Goal: Transaction & Acquisition: Book appointment/travel/reservation

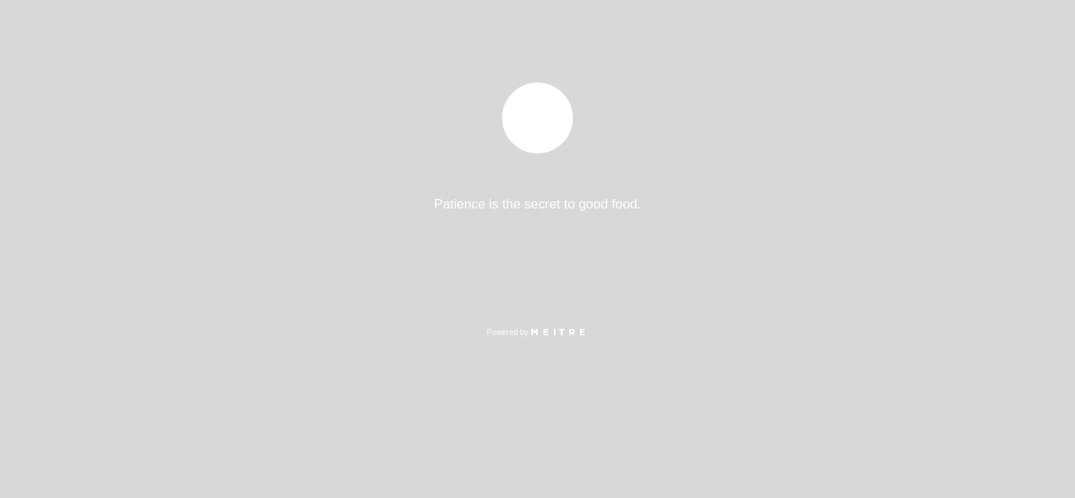
select select "es"
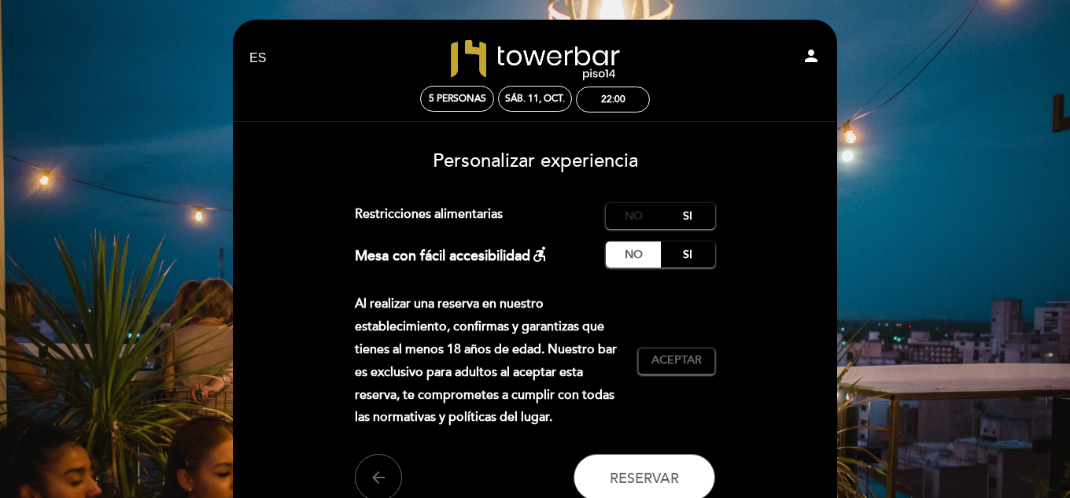
click at [636, 220] on label "No" at bounding box center [633, 216] width 55 height 26
click at [660, 362] on span "Aceptar" at bounding box center [677, 361] width 50 height 17
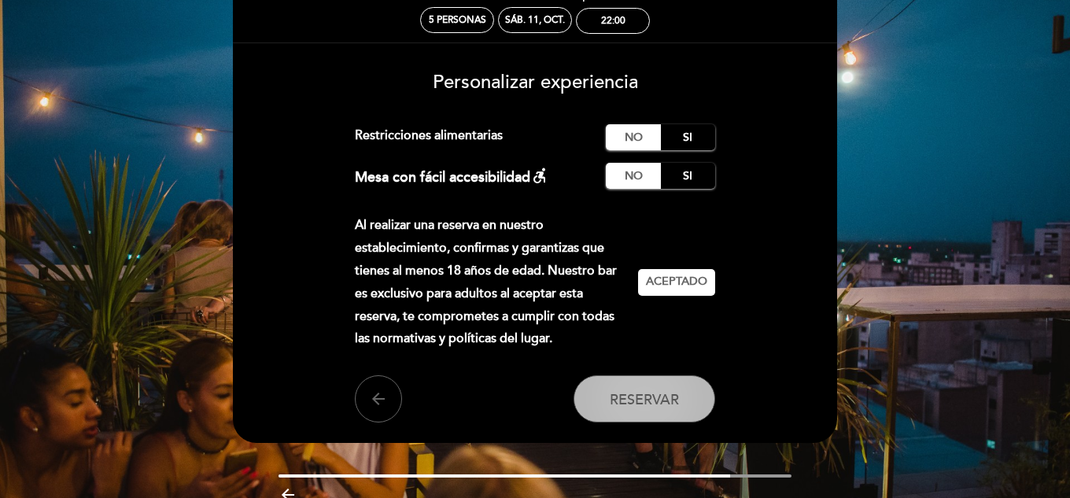
click at [637, 402] on span "Reservar" at bounding box center [644, 398] width 69 height 17
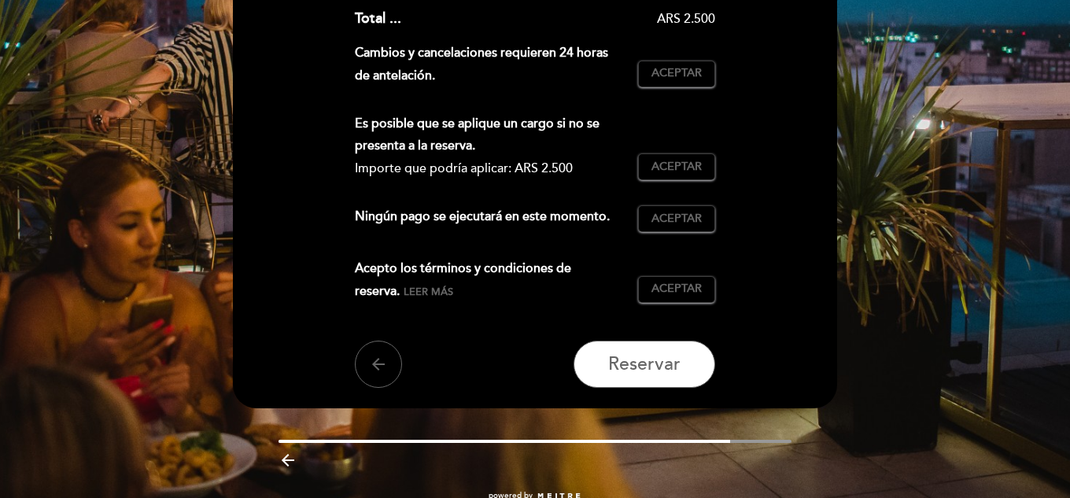
scroll to position [393, 0]
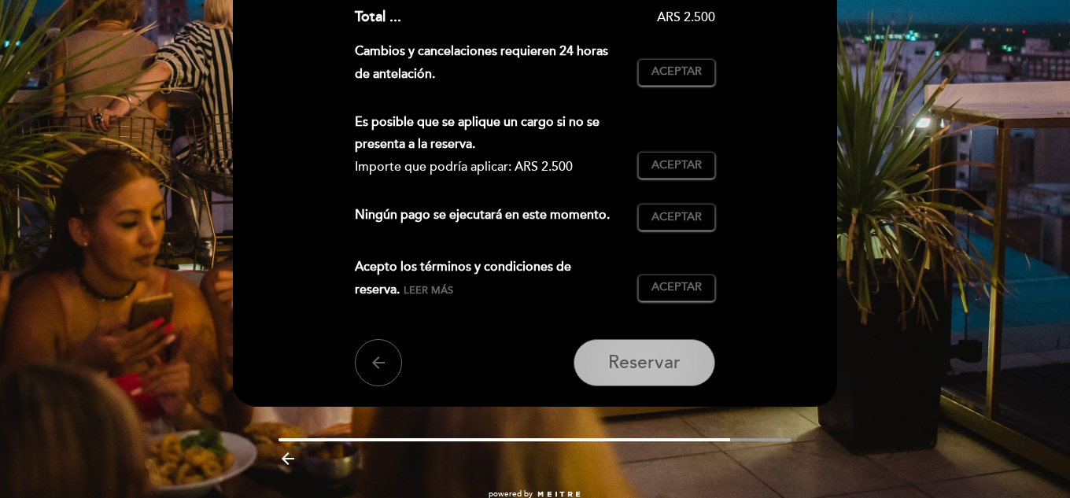
click at [628, 368] on span "Reservar" at bounding box center [644, 363] width 72 height 22
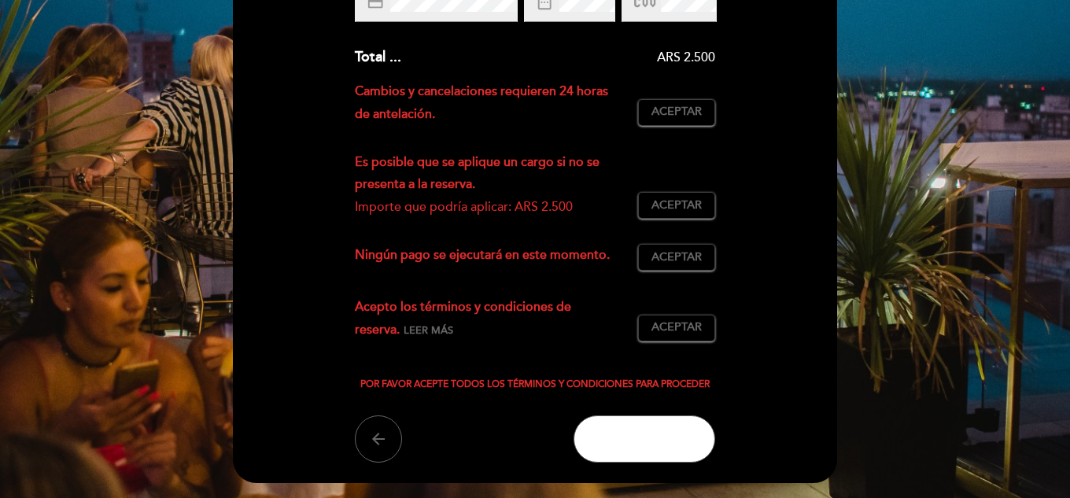
scroll to position [315, 0]
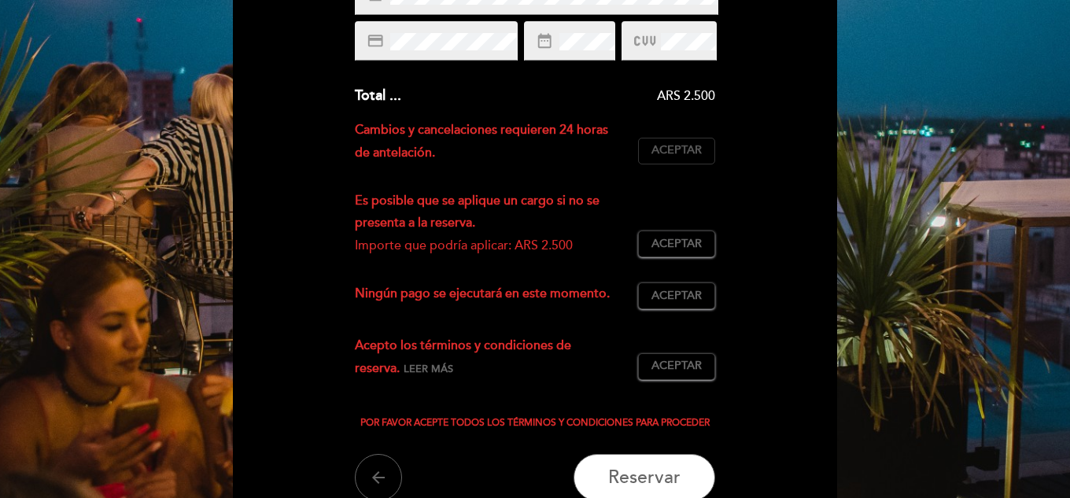
click at [674, 150] on span "Aceptar" at bounding box center [677, 150] width 50 height 17
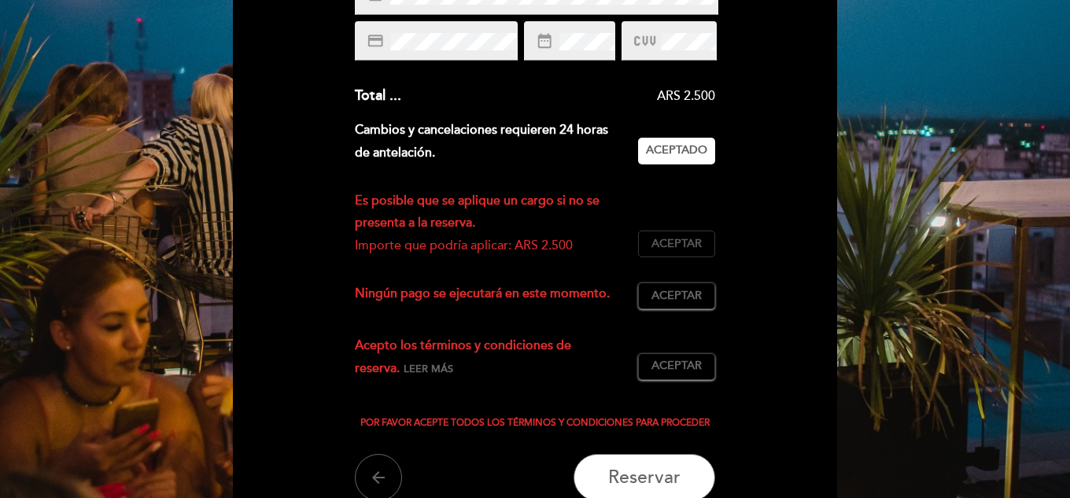
click at [664, 253] on button "Aceptar Aceptado" at bounding box center [676, 244] width 77 height 27
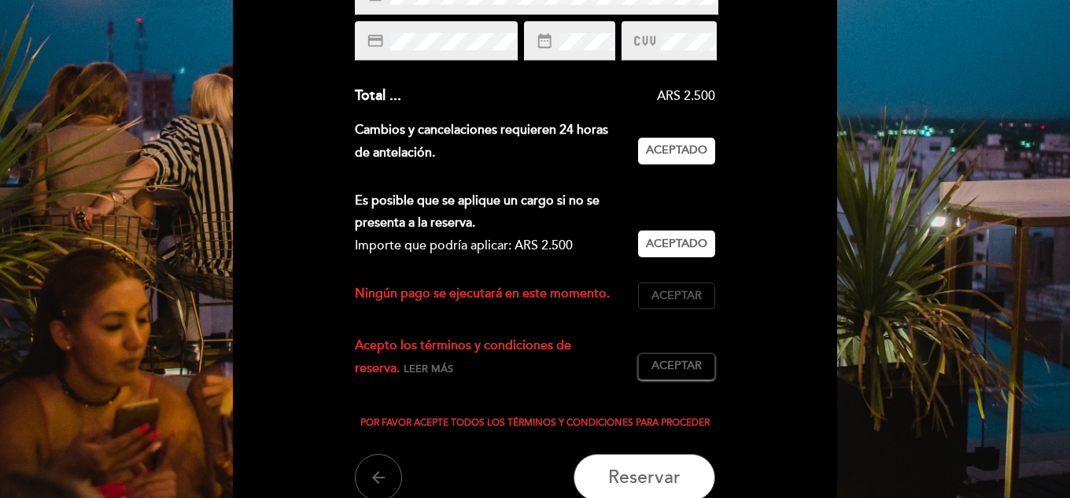
click at [681, 296] on span "Aceptar" at bounding box center [677, 296] width 50 height 17
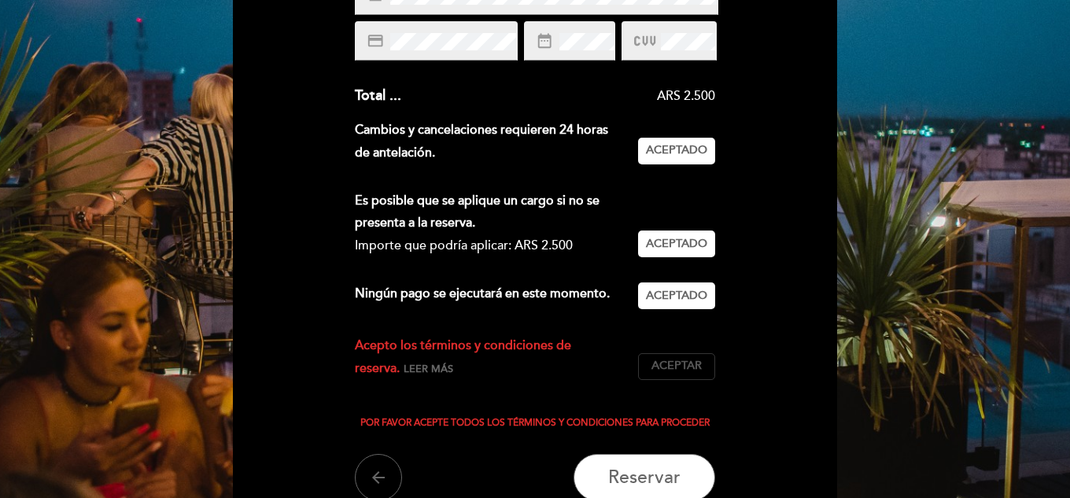
click at [702, 365] on span "Aceptar" at bounding box center [677, 366] width 50 height 17
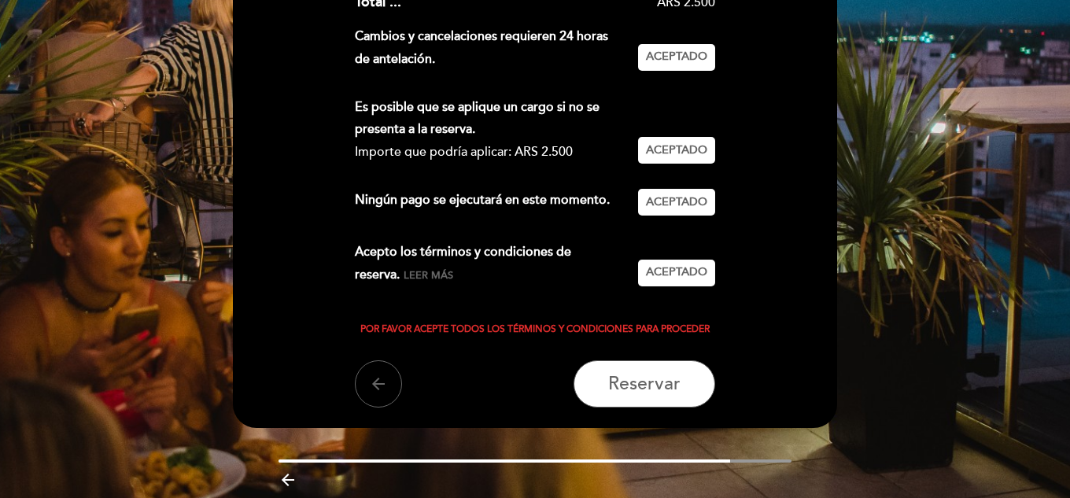
scroll to position [467, 0]
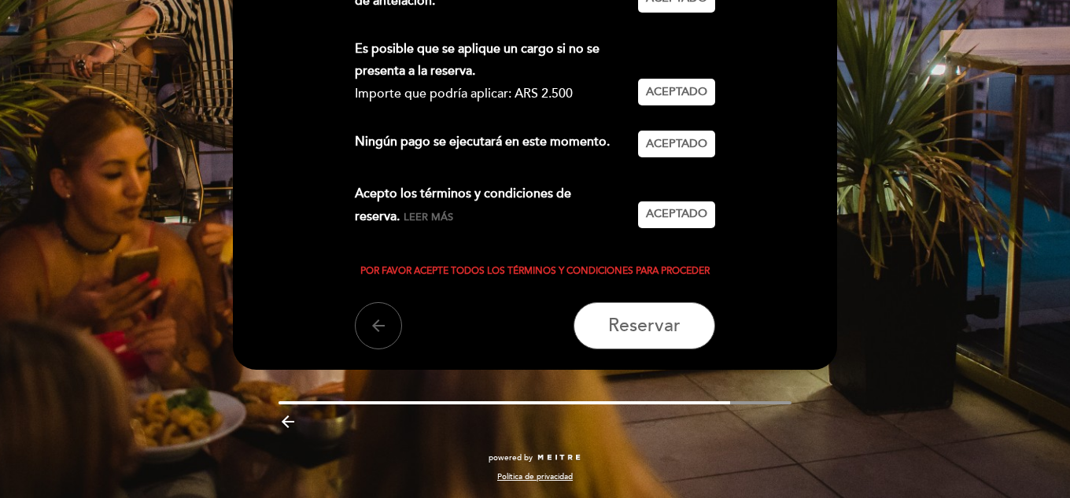
click at [404, 212] on span "Leer más" at bounding box center [429, 217] width 50 height 13
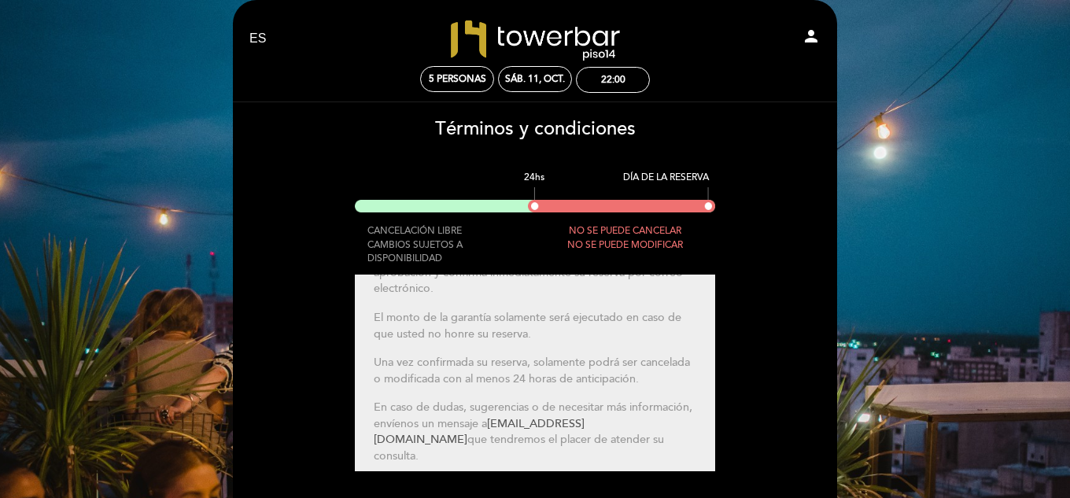
scroll to position [192, 0]
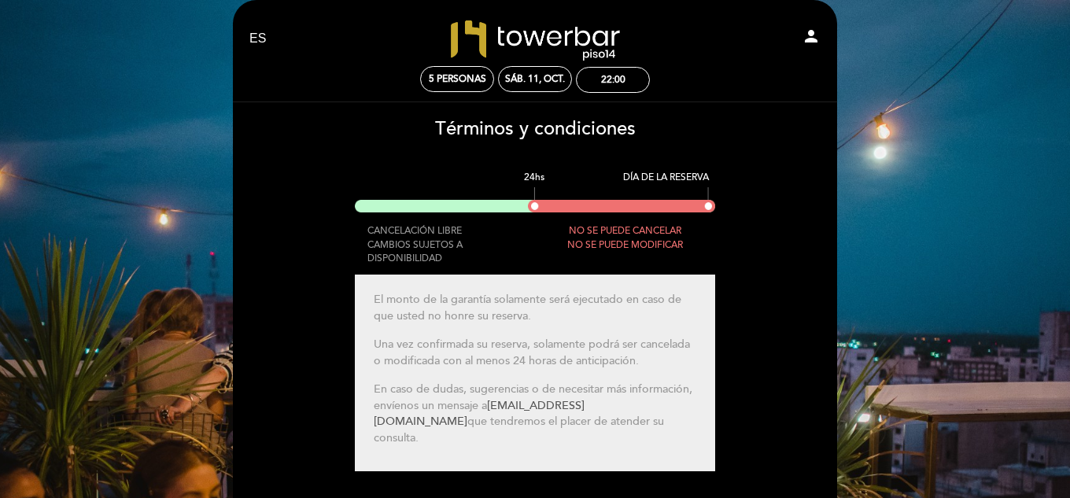
drag, startPoint x: 375, startPoint y: 389, endPoint x: 572, endPoint y: 433, distance: 201.6
click at [572, 433] on p "En caso de dudas, sugerencias o de necesitar más información, envíenos un mensa…" at bounding box center [535, 414] width 323 height 65
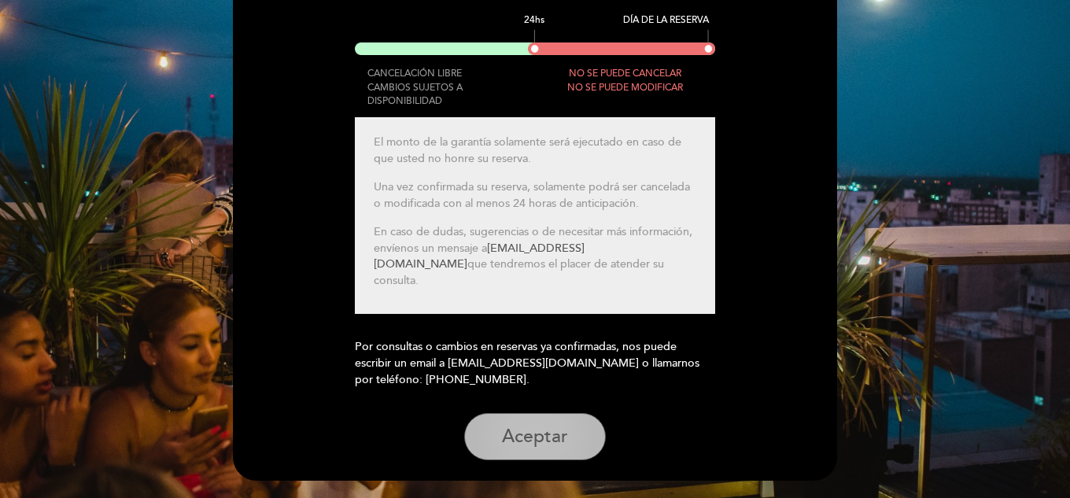
click at [549, 446] on button "Aceptar" at bounding box center [535, 436] width 142 height 47
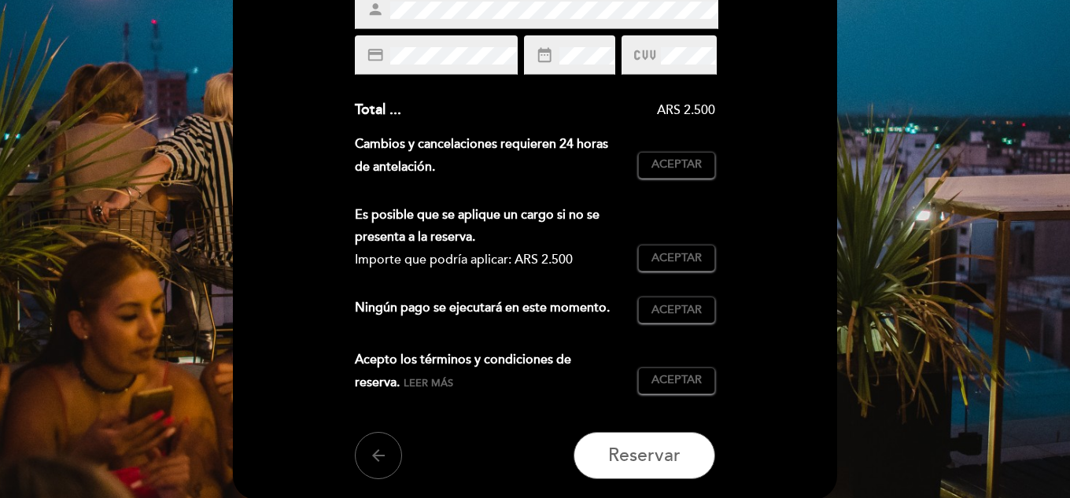
scroll to position [273, 0]
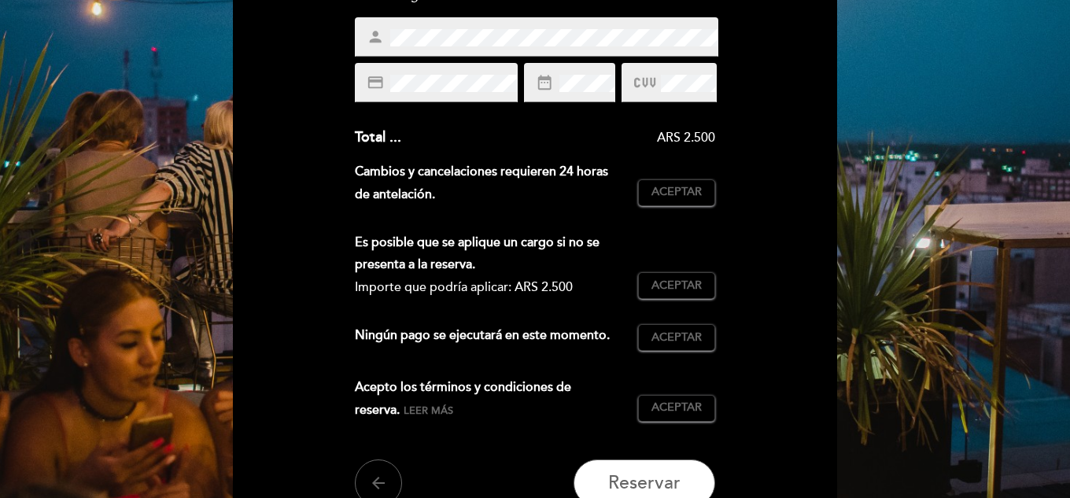
click at [997, 238] on div "EN ES PT [GEOGRAPHIC_DATA] person 5 personas sáb. 11, oct. 22:00 [GEOGRAPHIC_DA…" at bounding box center [535, 191] width 1070 height 929
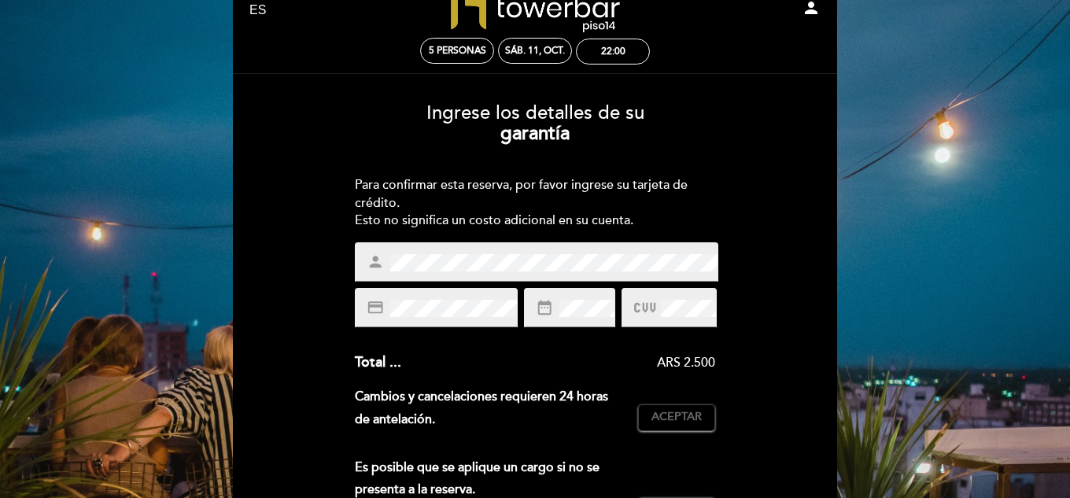
scroll to position [37, 0]
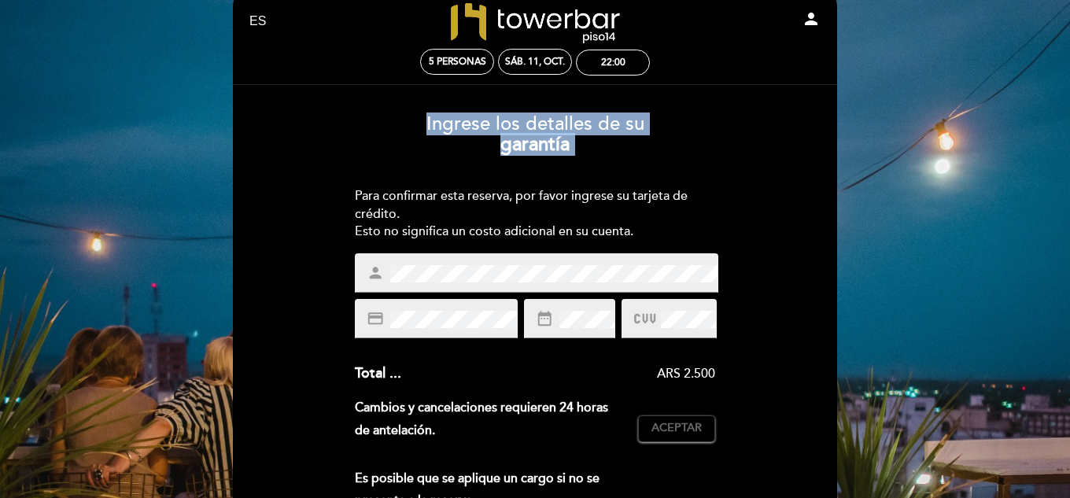
click at [198, 143] on div "EN ES PT [GEOGRAPHIC_DATA] person 5 personas sáb. 11, oct. 22:00 [GEOGRAPHIC_DA…" at bounding box center [535, 427] width 1070 height 929
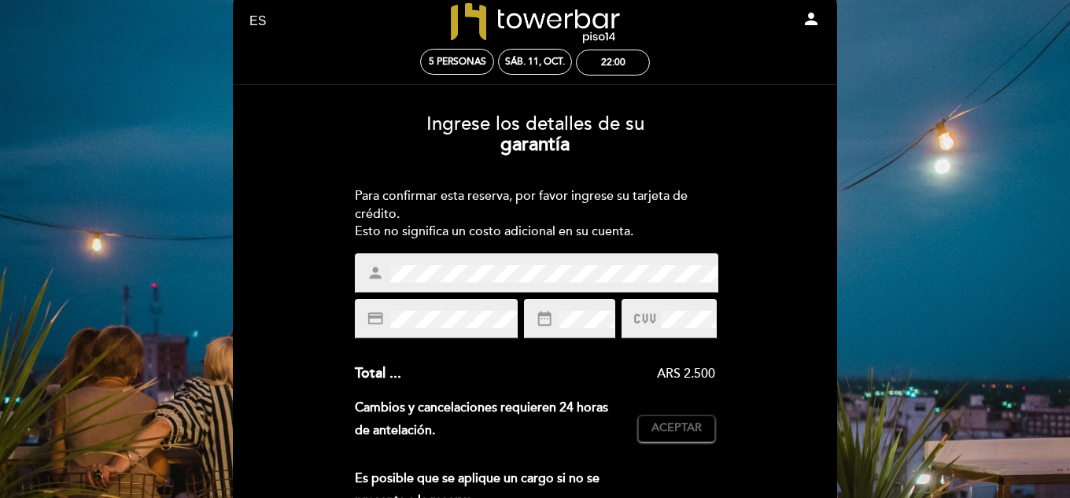
click at [590, 337] on div "date_range" at bounding box center [569, 318] width 91 height 39
click at [690, 431] on span "Aceptar" at bounding box center [677, 428] width 50 height 17
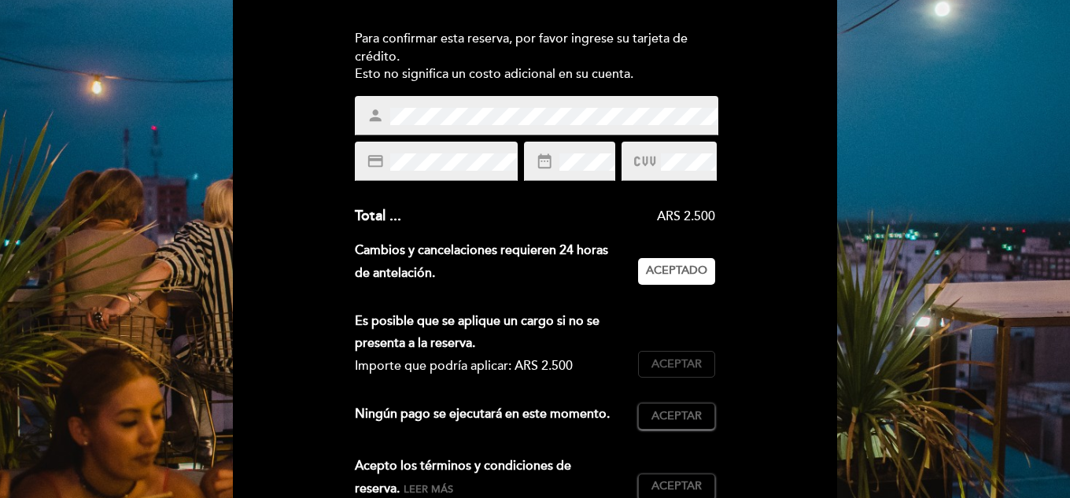
click at [672, 366] on span "Aceptar" at bounding box center [677, 364] width 50 height 17
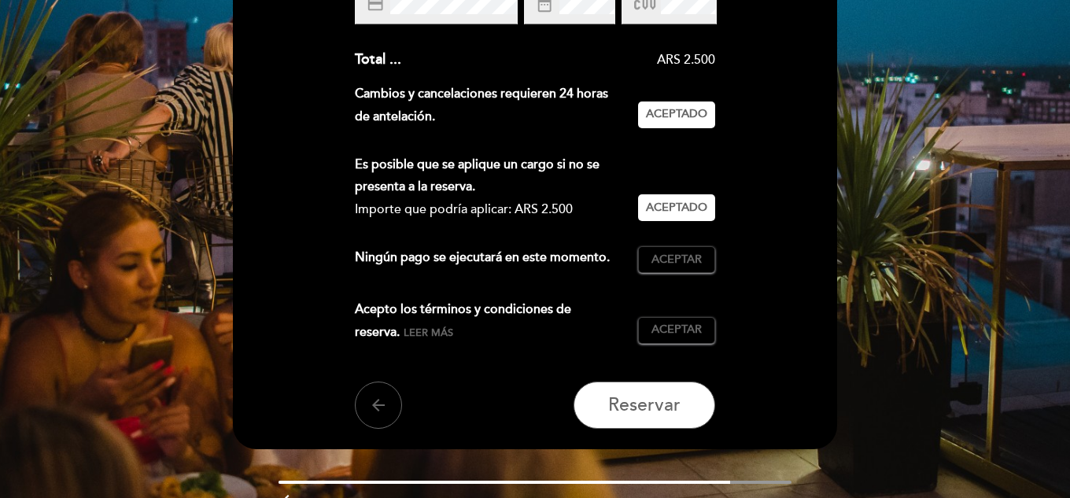
scroll to position [352, 0]
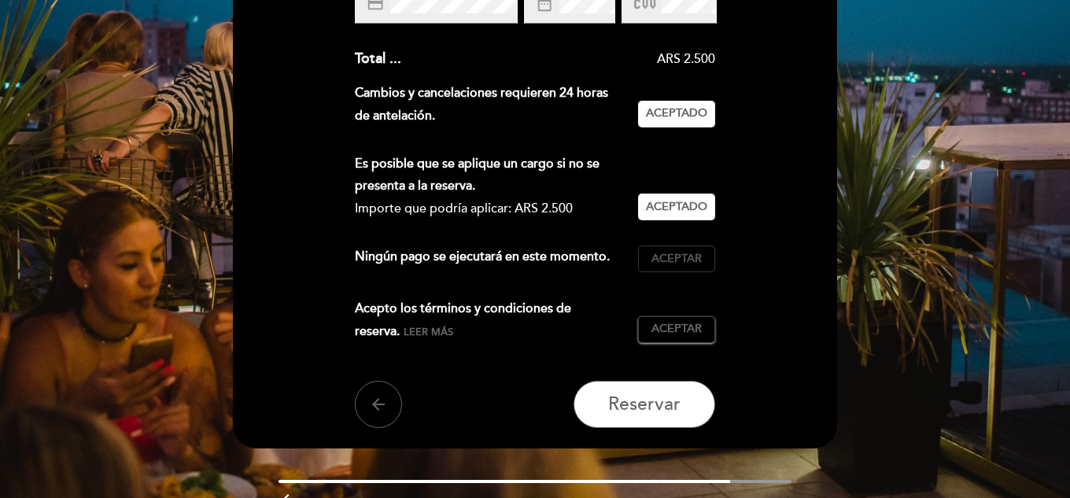
click at [665, 259] on span "Aceptar" at bounding box center [677, 259] width 50 height 17
click at [687, 330] on span "Aceptar" at bounding box center [677, 329] width 50 height 17
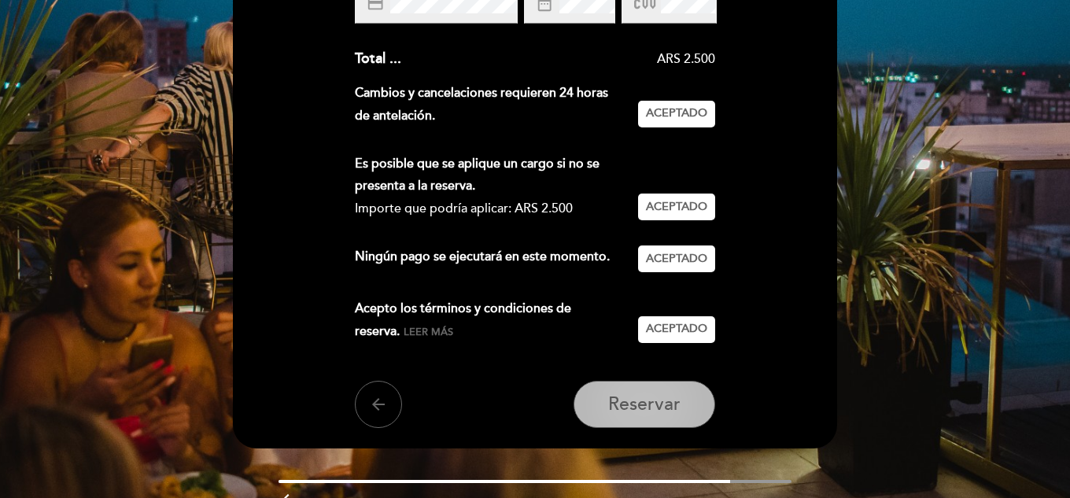
click at [652, 410] on span "Reservar" at bounding box center [644, 404] width 72 height 22
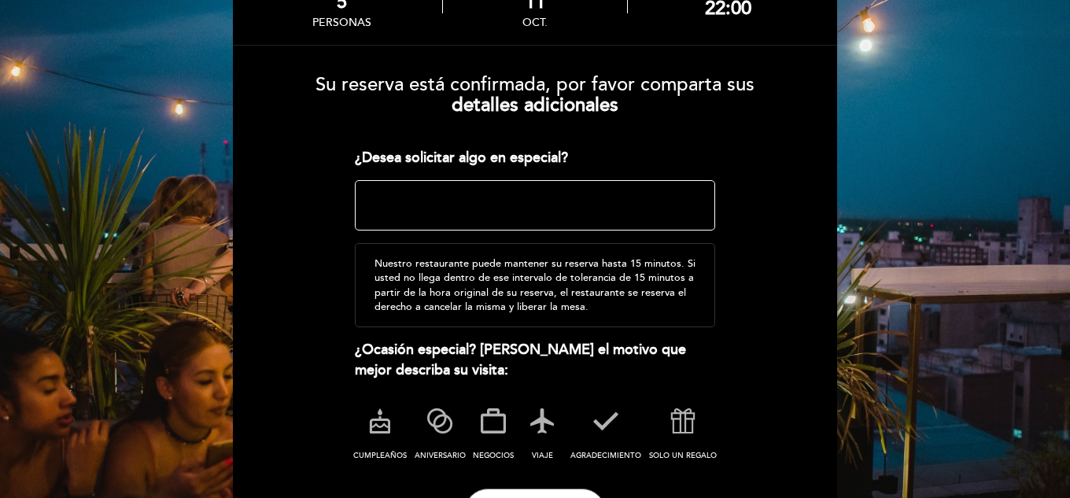
scroll to position [157, 0]
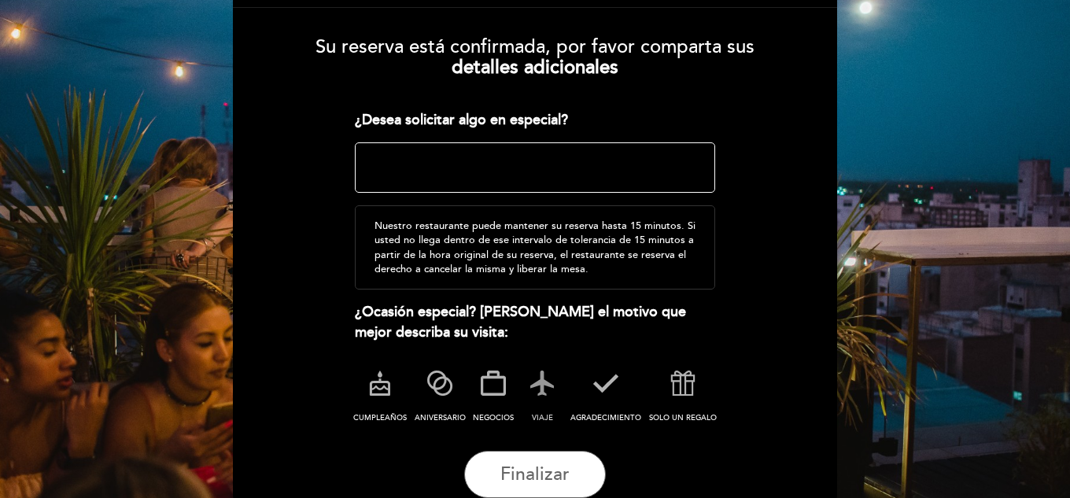
click at [543, 388] on icon at bounding box center [542, 383] width 41 height 41
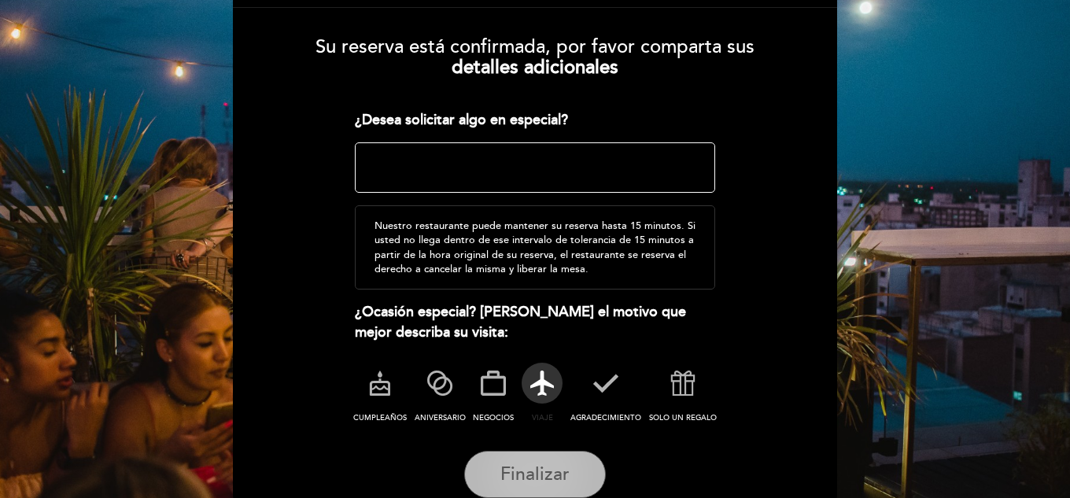
click at [533, 477] on span "Finalizar" at bounding box center [534, 474] width 69 height 22
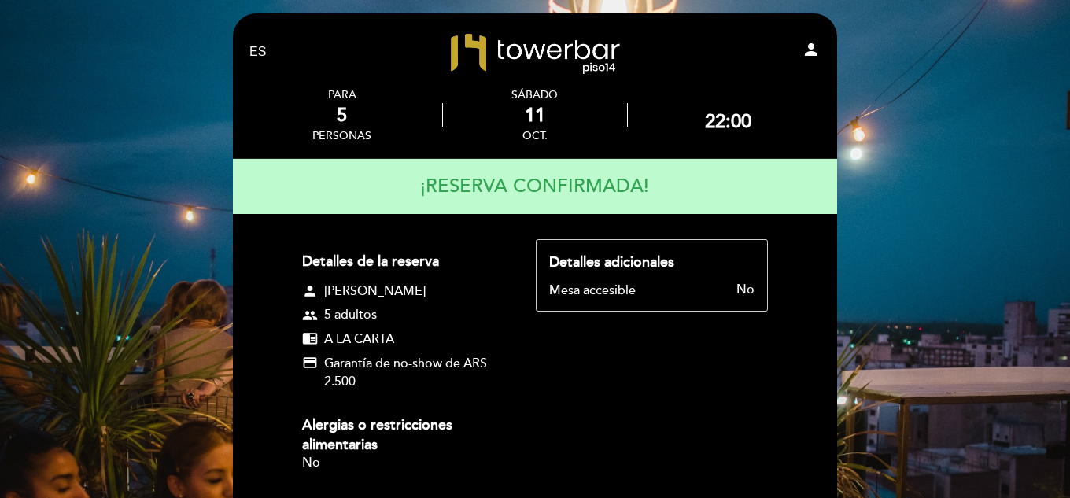
scroll to position [0, 0]
